Goal: Task Accomplishment & Management: Use online tool/utility

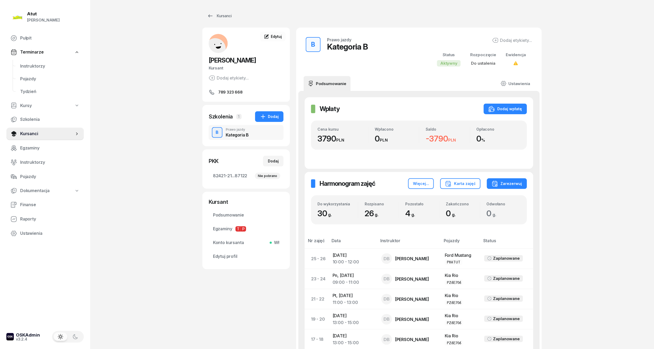
click at [141, 39] on div "Atut [PERSON_NAME] Pulpit Terminarze Instruktorzy Pojazdy Tydzień Kursy Szkolen…" at bounding box center [327, 291] width 654 height 583
click at [30, 65] on span "Instruktorzy" at bounding box center [49, 66] width 59 height 7
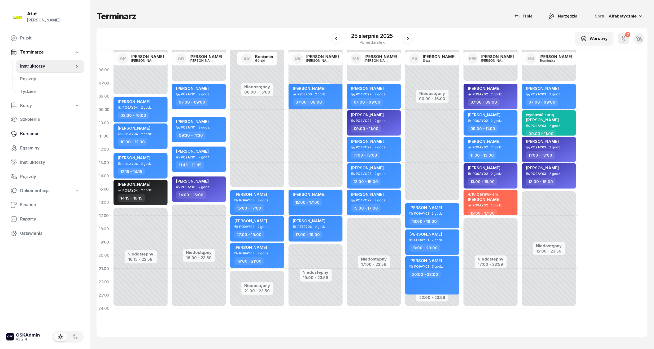
click at [32, 131] on span "Kursanci" at bounding box center [49, 134] width 59 height 7
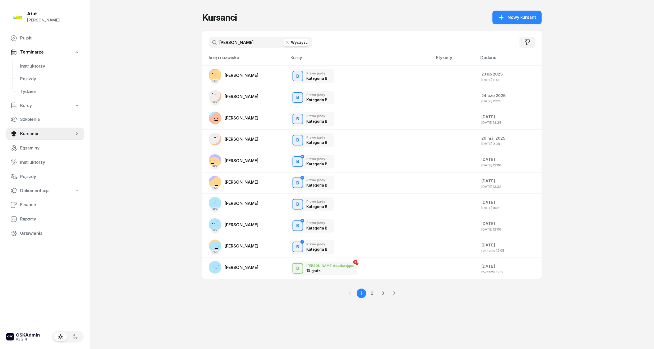
click at [295, 39] on button "Wyczyść" at bounding box center [296, 42] width 25 height 7
click at [225, 40] on input "text" at bounding box center [260, 42] width 103 height 11
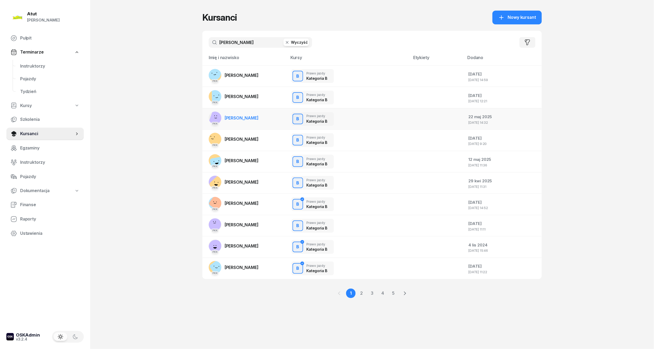
type input "[PERSON_NAME]"
click at [242, 117] on span "[PERSON_NAME]" at bounding box center [242, 117] width 34 height 5
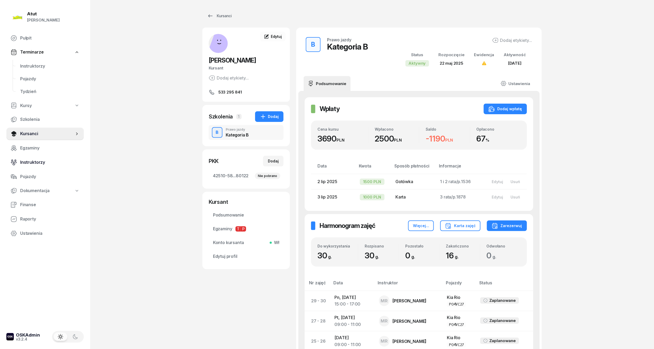
click at [27, 161] on span "Instruktorzy" at bounding box center [49, 162] width 59 height 7
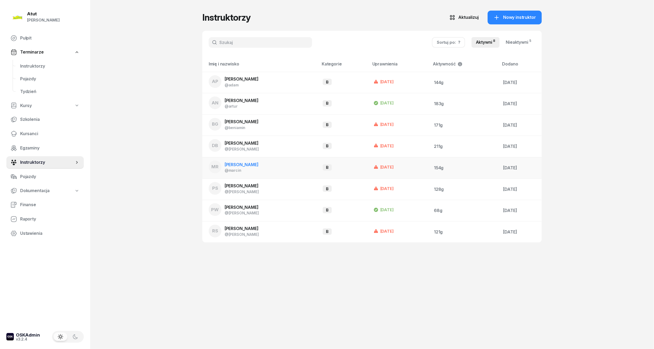
click at [238, 164] on span "[PERSON_NAME]" at bounding box center [242, 164] width 34 height 5
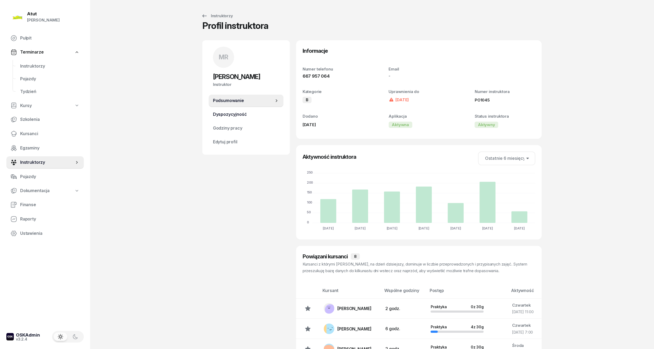
click at [233, 115] on span "Dyspozycyjność" at bounding box center [246, 114] width 66 height 7
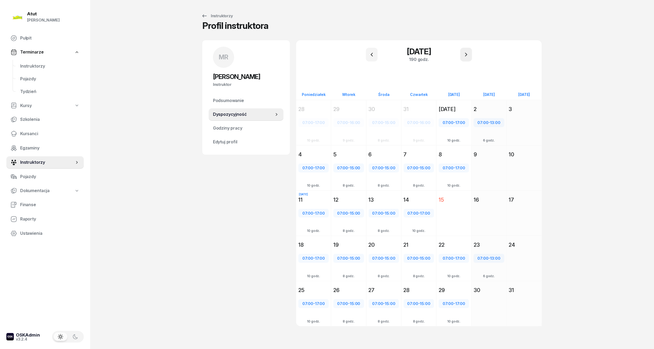
click at [466, 56] on icon "button" at bounding box center [466, 54] width 6 height 6
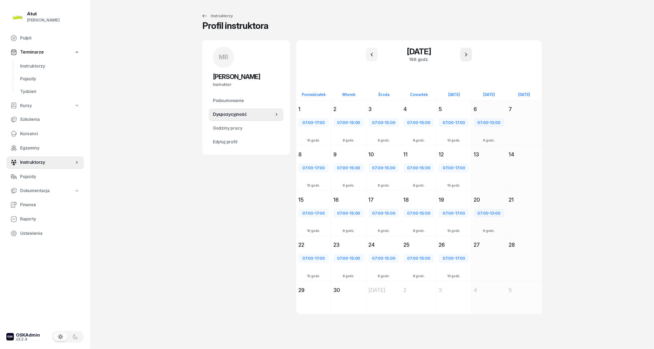
click at [466, 56] on icon "button" at bounding box center [466, 54] width 6 height 6
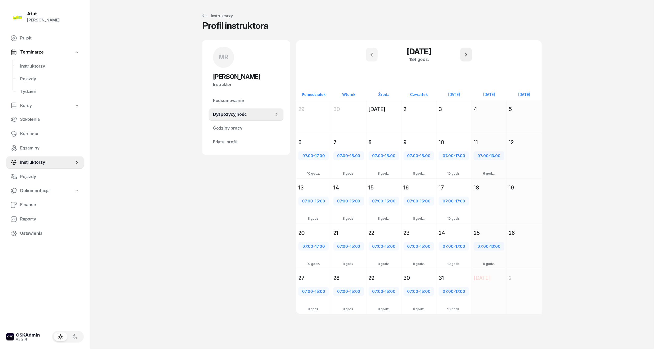
click at [466, 56] on icon "button" at bounding box center [466, 54] width 6 height 6
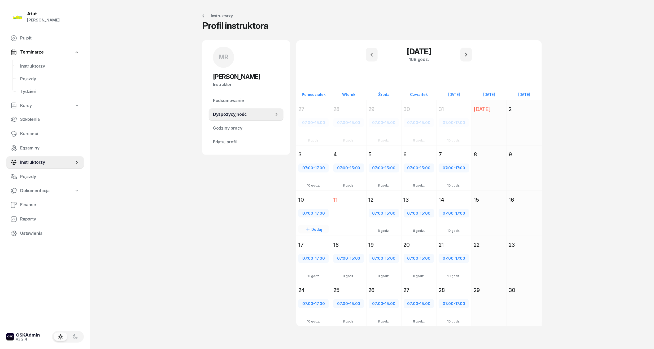
click at [315, 202] on div "10" at bounding box center [313, 199] width 31 height 7
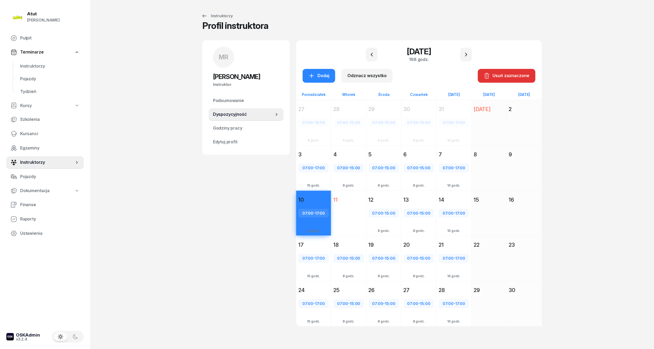
click at [378, 198] on div "12" at bounding box center [384, 199] width 31 height 7
click at [416, 195] on div "13" at bounding box center [419, 200] width 35 height 10
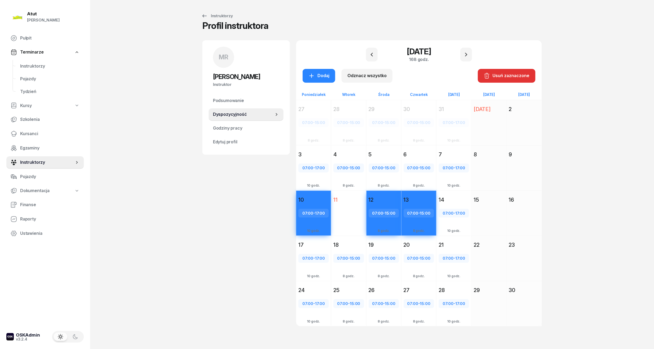
click at [451, 202] on div "14" at bounding box center [454, 199] width 31 height 7
click at [518, 75] on div "Usuń zaznaczone" at bounding box center [507, 75] width 46 height 7
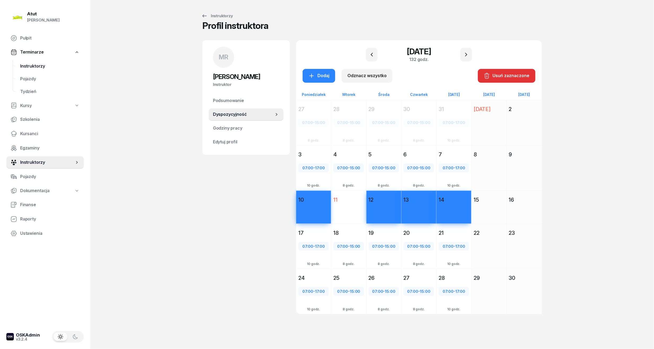
click at [30, 65] on span "Instruktorzy" at bounding box center [49, 66] width 59 height 7
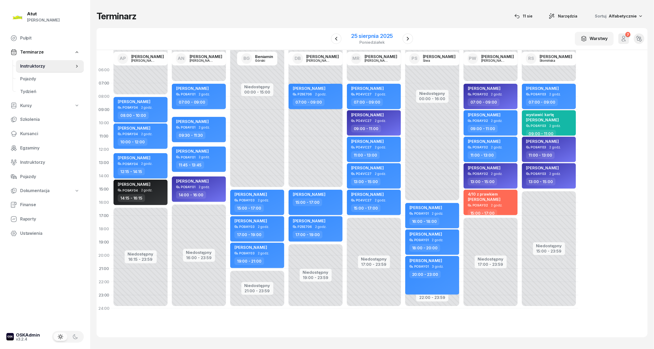
click at [376, 35] on div "25 sierpnia 2025" at bounding box center [372, 35] width 42 height 5
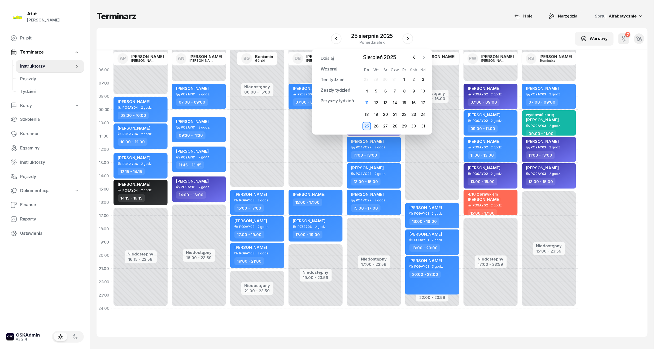
click at [423, 56] on icon "button" at bounding box center [423, 57] width 5 height 5
click at [367, 102] on div "10" at bounding box center [367, 103] width 8 height 8
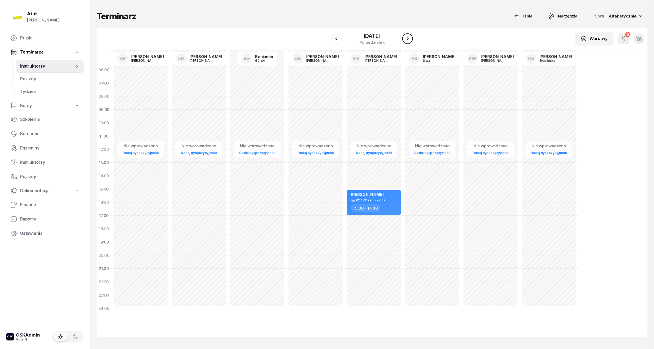
click at [410, 37] on icon "button" at bounding box center [408, 39] width 6 height 6
click at [334, 37] on icon "button" at bounding box center [336, 39] width 6 height 6
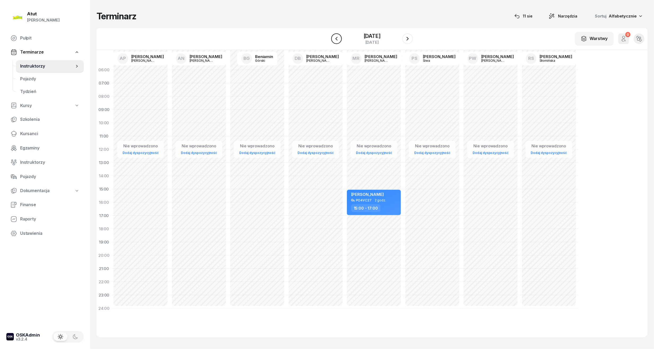
click at [334, 37] on icon "button" at bounding box center [336, 39] width 6 height 6
click at [376, 35] on div "[DATE]" at bounding box center [371, 35] width 25 height 5
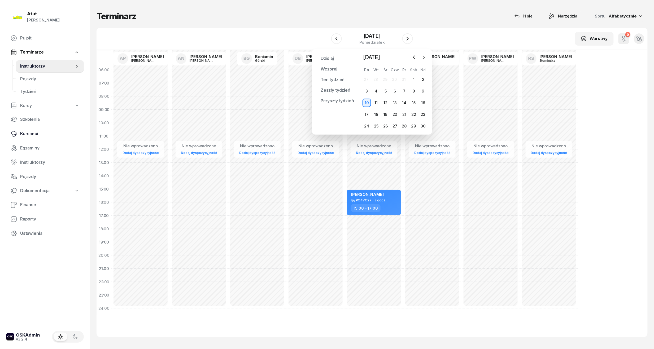
click at [29, 133] on span "Kursanci" at bounding box center [49, 134] width 59 height 7
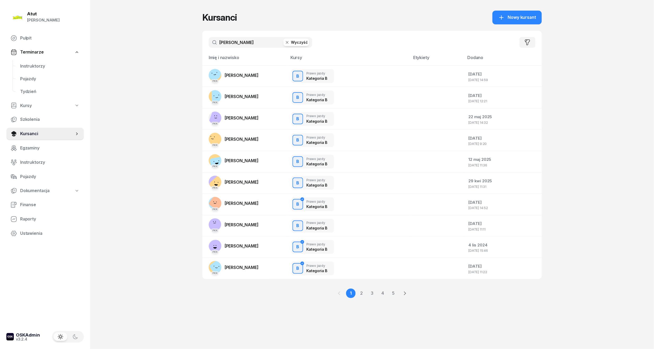
click at [307, 42] on button "Wyczyść" at bounding box center [296, 42] width 25 height 7
click at [246, 42] on input "text" at bounding box center [260, 42] width 103 height 11
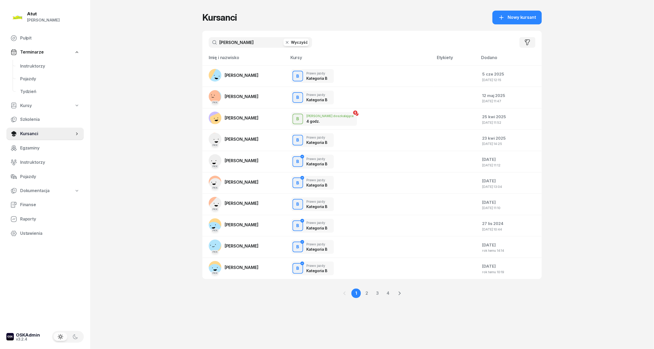
type input "[PERSON_NAME]"
click at [373, 293] on link "2" at bounding box center [378, 294] width 10 height 10
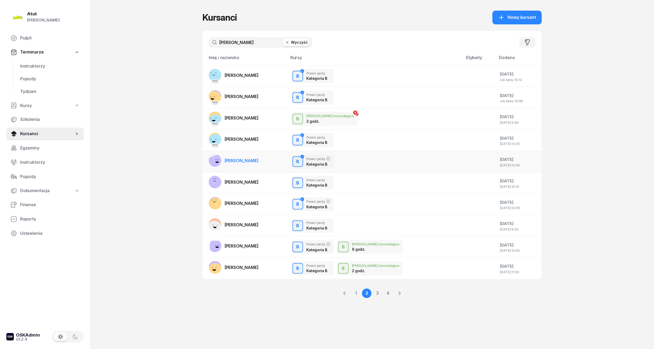
click at [235, 162] on span "[PERSON_NAME]" at bounding box center [242, 160] width 34 height 5
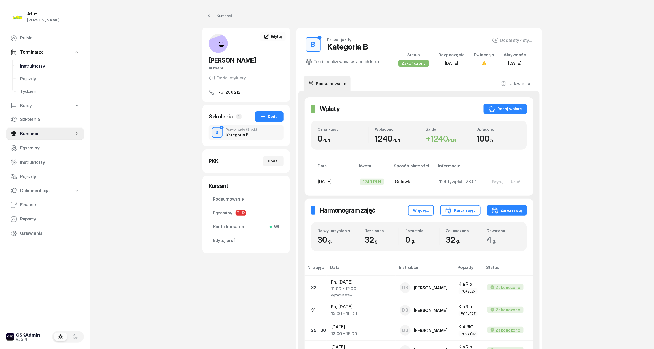
click at [29, 65] on span "Instruktorzy" at bounding box center [49, 66] width 59 height 7
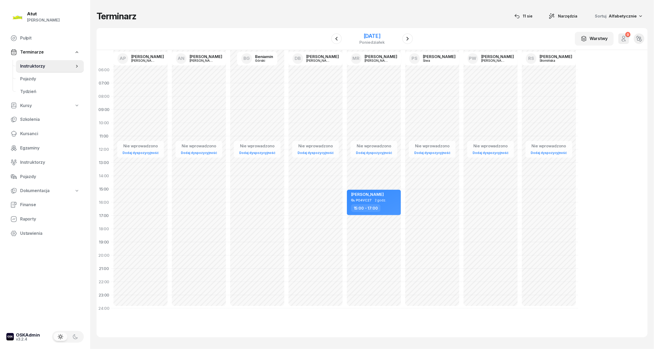
click at [382, 37] on div "[DATE]" at bounding box center [371, 35] width 25 height 5
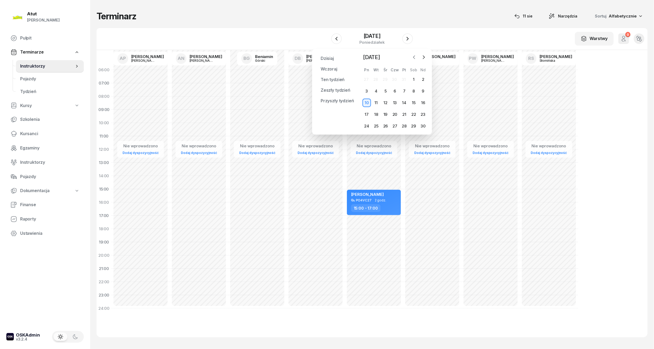
click at [414, 57] on icon "button" at bounding box center [414, 57] width 5 height 5
click at [376, 103] on div "12" at bounding box center [376, 103] width 8 height 8
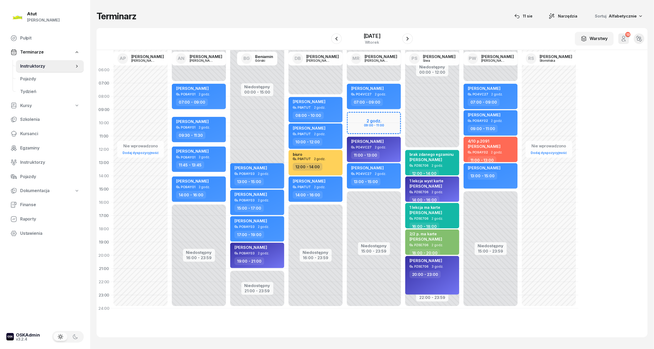
click at [520, 192] on div "Niedostępny 00:00 - 07:00 Niedostępny 15:00 - 23:59 my odwołaliśmy [PERSON_NAME…" at bounding box center [549, 189] width 58 height 252
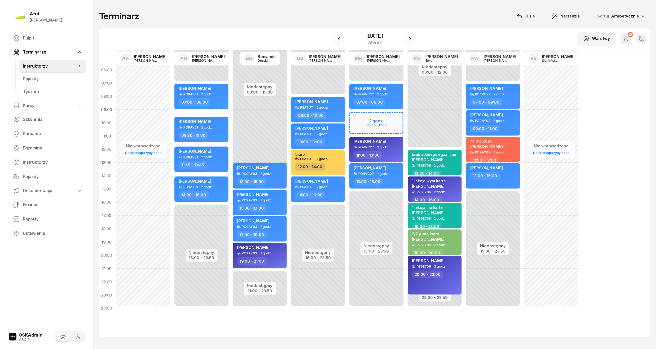
select select "15"
select select "17"
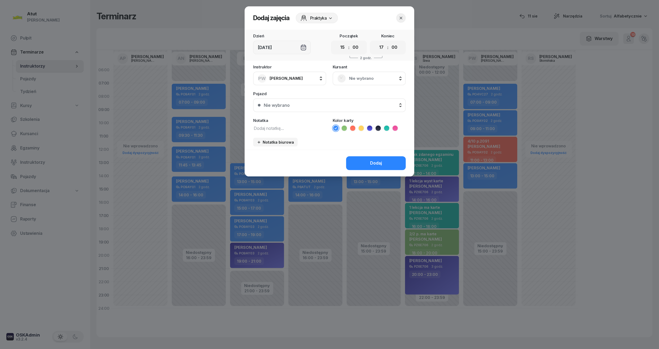
click at [271, 128] on textarea at bounding box center [289, 128] width 73 height 7
type textarea "egzamin wew"
click at [350, 76] on span "Nie wybrano" at bounding box center [375, 78] width 52 height 7
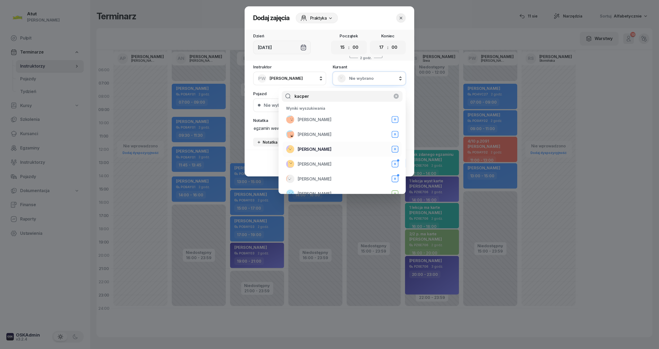
type input "kacper"
click at [324, 149] on span "[PERSON_NAME]" at bounding box center [315, 149] width 34 height 7
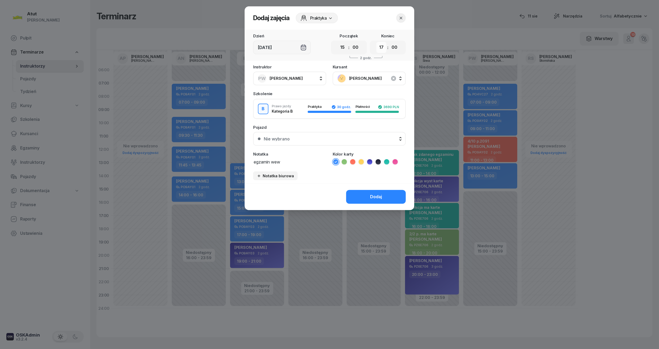
click at [382, 47] on select "00 01 02 03 04 05 06 07 08 09 10 11 12 13 14 15 16 17 18 19 20 21 22 23" at bounding box center [382, 47] width 10 height 11
select select "16"
click at [377, 42] on select "00 01 02 03 04 05 06 07 08 09 10 11 12 13 14 15 16 17 18 19 20 21 22 23" at bounding box center [382, 47] width 10 height 11
click at [377, 195] on div "Dodaj" at bounding box center [376, 197] width 12 height 7
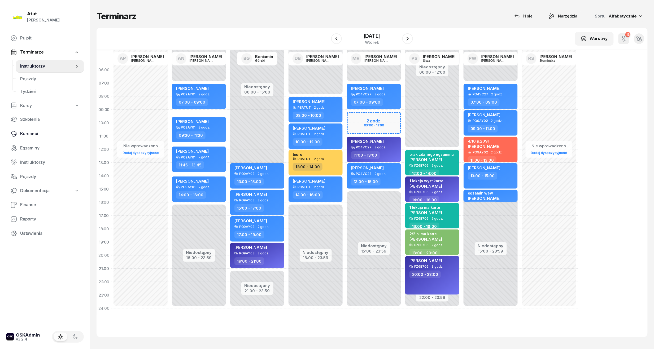
click at [31, 134] on span "Kursanci" at bounding box center [49, 134] width 59 height 7
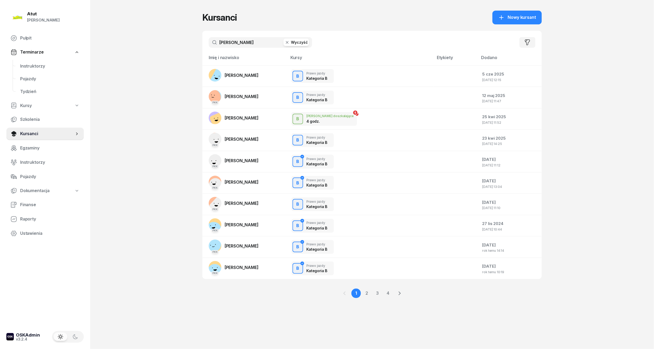
click at [301, 44] on button "Wyczyść" at bounding box center [296, 42] width 25 height 7
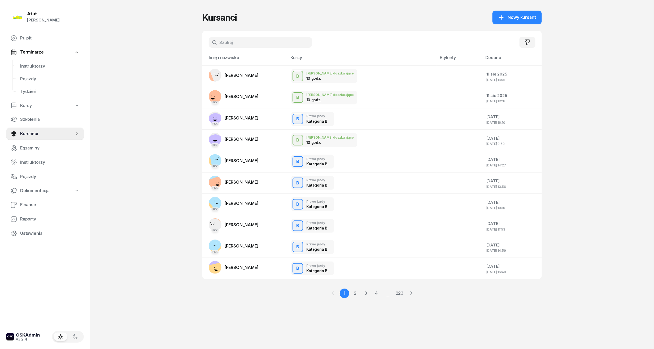
click at [254, 38] on input "text" at bounding box center [260, 42] width 103 height 11
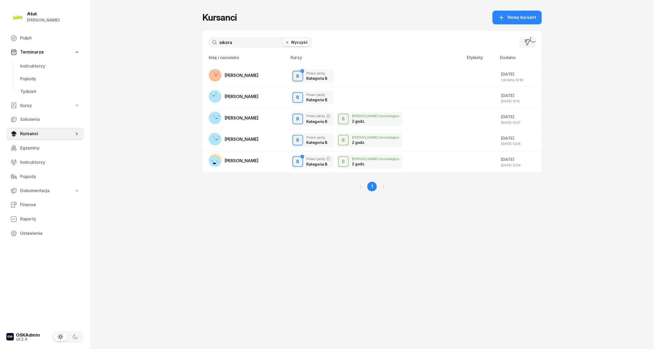
type input "sikora"
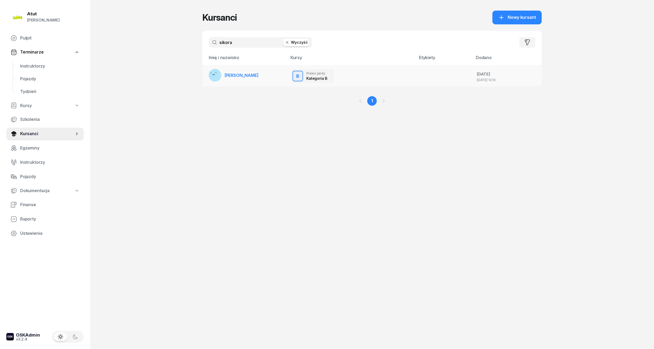
click at [239, 76] on span "[PERSON_NAME]" at bounding box center [242, 75] width 34 height 5
